Goal: Task Accomplishment & Management: Manage account settings

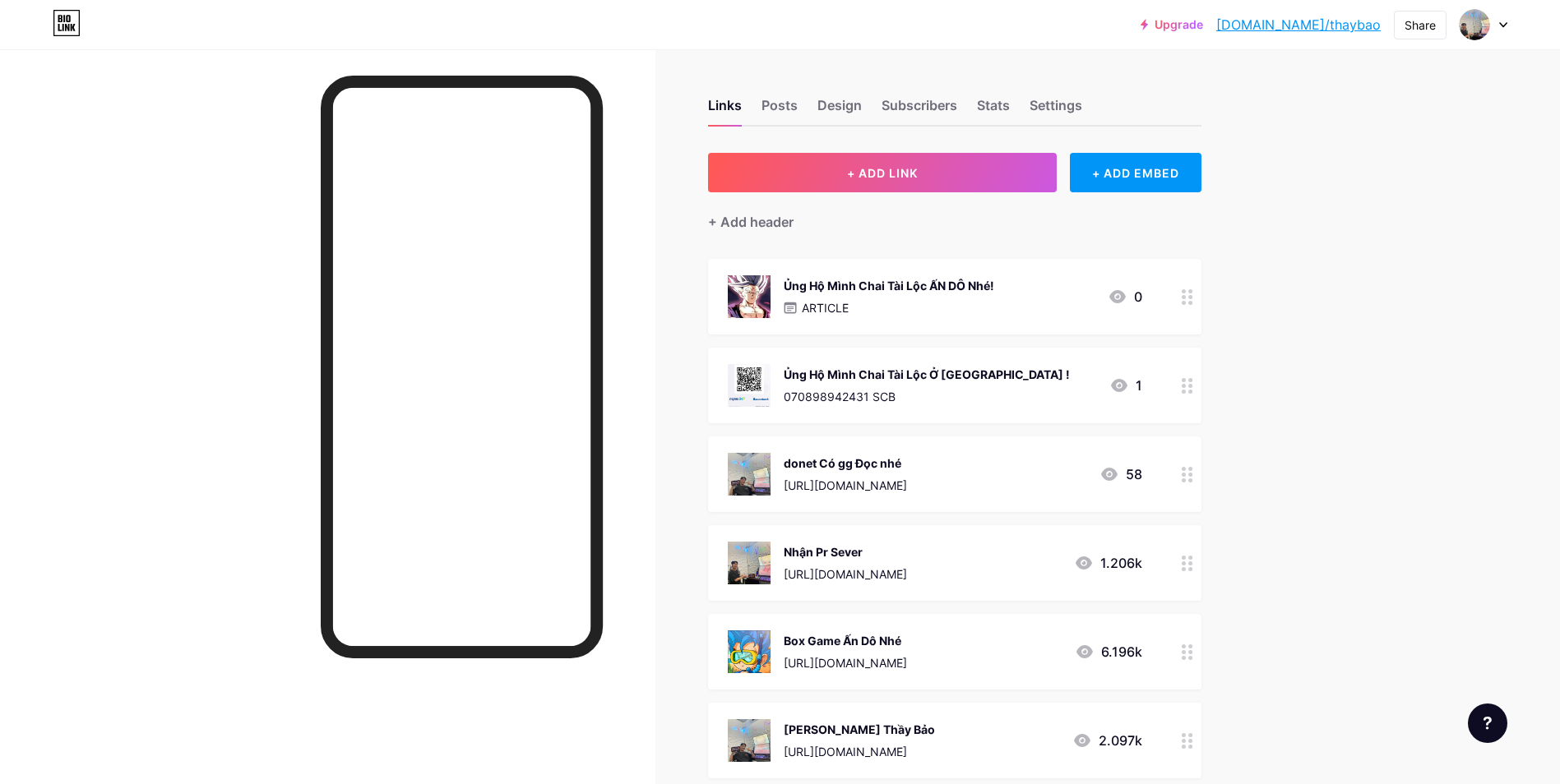
click at [907, 653] on div "Box Game Ấn Dô Nhé [URL][DOMAIN_NAME]" at bounding box center [845, 652] width 124 height 43
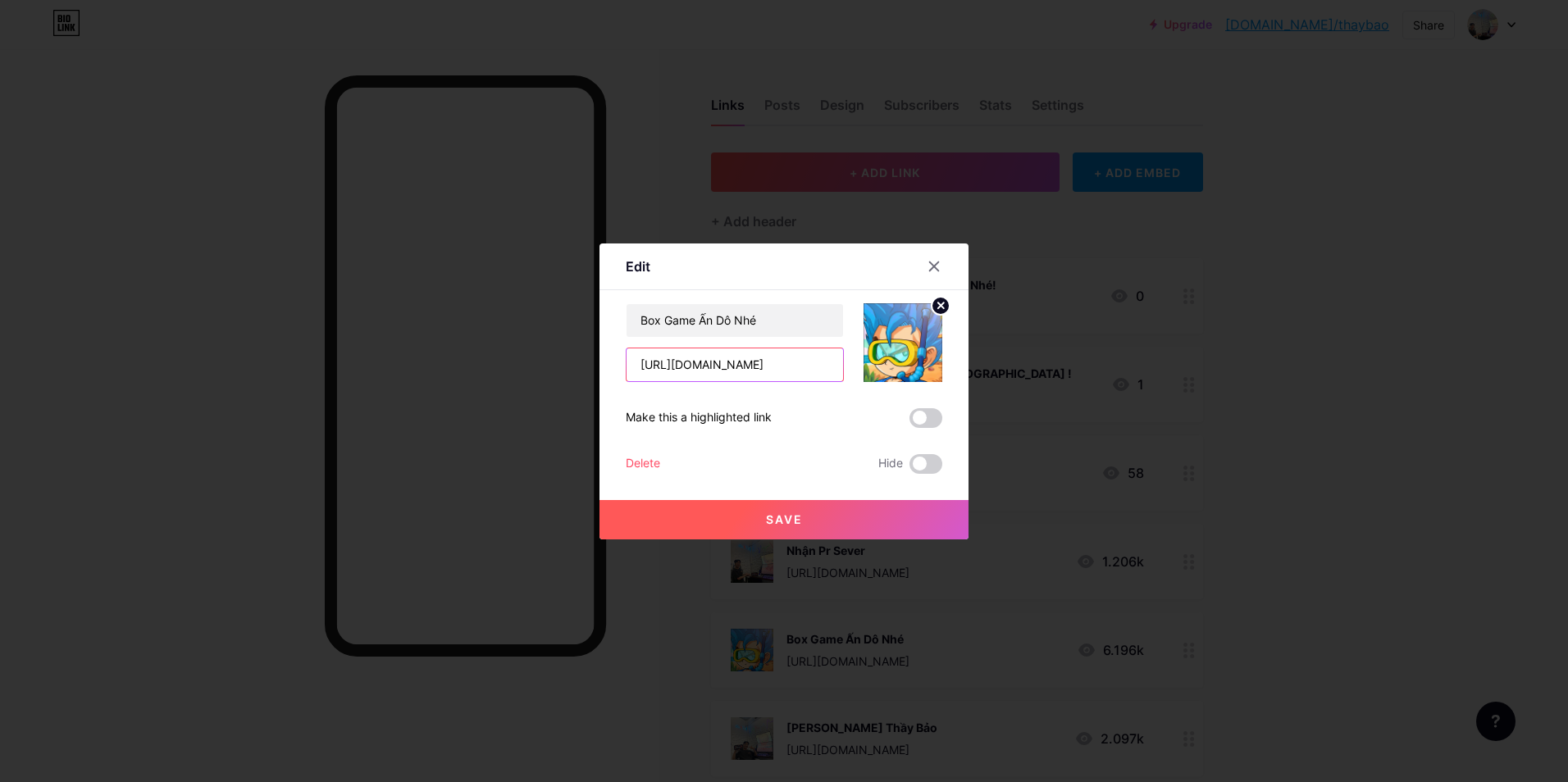
drag, startPoint x: 825, startPoint y: 361, endPoint x: 429, endPoint y: 364, distance: 396.0
click at [429, 363] on div "Edit Content YouTube Play YouTube video without leaving your page. ADD Vimeo Pl…" at bounding box center [784, 391] width 1568 height 782
paste input "jqwlzq71"
type input "[URL][DOMAIN_NAME]"
click at [823, 517] on button "Save" at bounding box center [783, 520] width 369 height 39
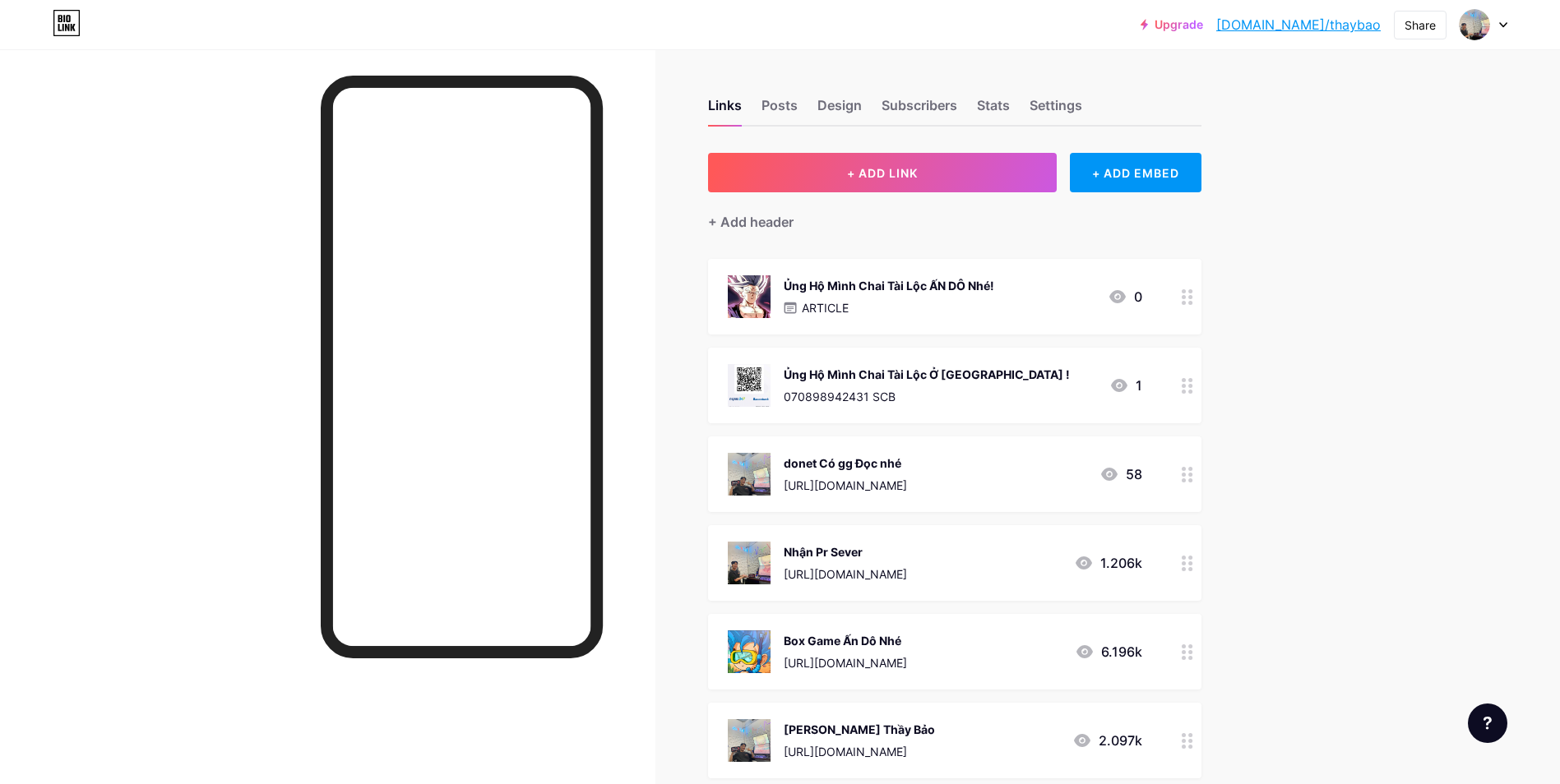
click at [940, 648] on div "Box Game Ấn Dô Nhé https://zalo.me/g/jqwlzq719 6.196k" at bounding box center [935, 652] width 415 height 43
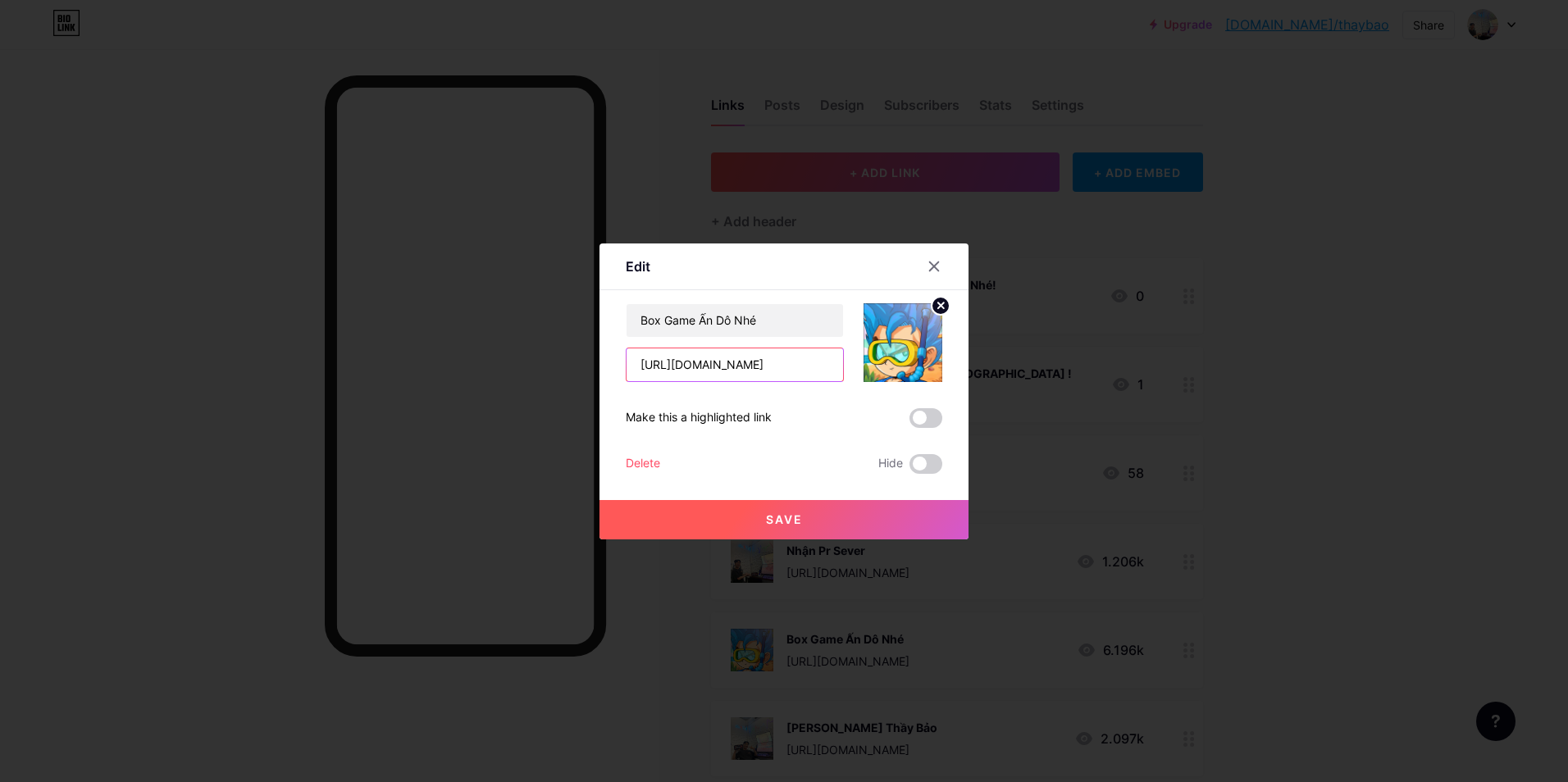
drag, startPoint x: 810, startPoint y: 366, endPoint x: 395, endPoint y: 372, distance: 415.0
click at [395, 372] on div "Edit Content YouTube Play YouTube video without leaving your page. ADD Vimeo Pl…" at bounding box center [784, 391] width 1568 height 782
paste input "nvpwis861"
type input "https://zalo.me/g/nvpwis861"
click at [856, 512] on button "Save" at bounding box center [783, 520] width 369 height 39
